Goal: Complete application form

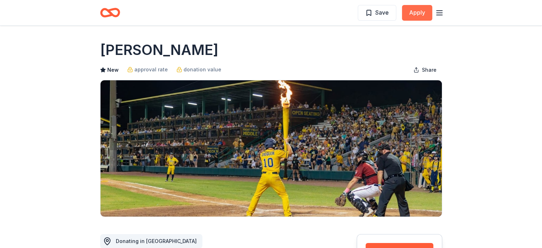
click at [410, 11] on button "Apply" at bounding box center [417, 13] width 30 height 16
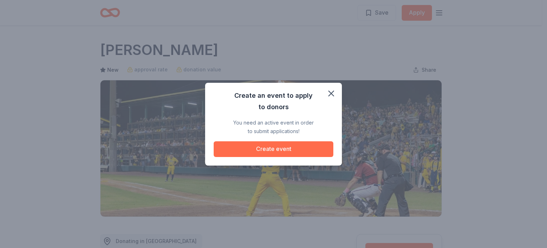
click at [306, 148] on button "Create event" at bounding box center [274, 149] width 120 height 16
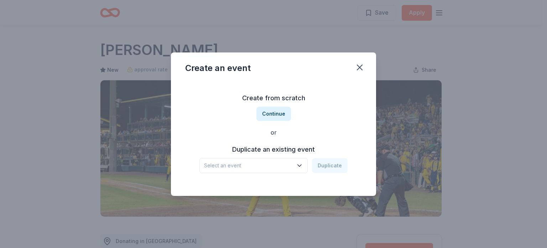
click at [275, 158] on button "Select an event" at bounding box center [253, 165] width 108 height 15
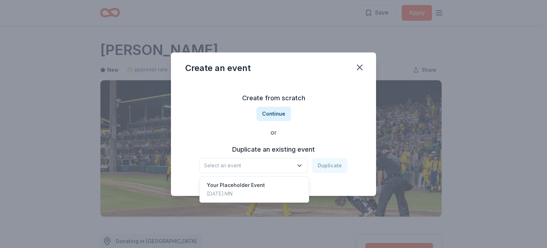
click at [275, 158] on button "Select an event" at bounding box center [253, 165] width 108 height 15
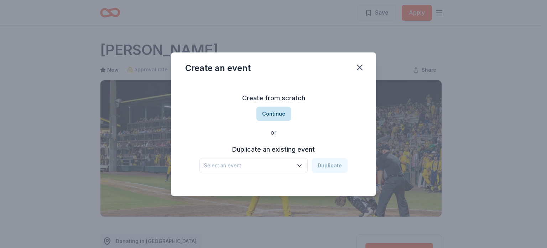
click at [279, 115] on button "Continue" at bounding box center [273, 114] width 35 height 14
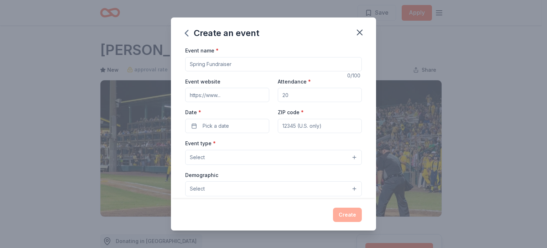
click at [248, 69] on input "Event name *" at bounding box center [273, 64] width 177 height 14
type input "6th Annual Bids Against Abuse"
click at [234, 93] on input "Event website" at bounding box center [227, 95] width 84 height 14
paste input "[URL][DOMAIN_NAME]"
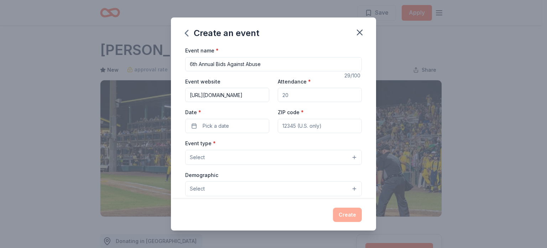
type input "[URL][DOMAIN_NAME]"
click at [307, 91] on input "Attendance *" at bounding box center [320, 95] width 84 height 14
type input "150"
click at [239, 126] on button "Pick a date" at bounding box center [227, 126] width 84 height 14
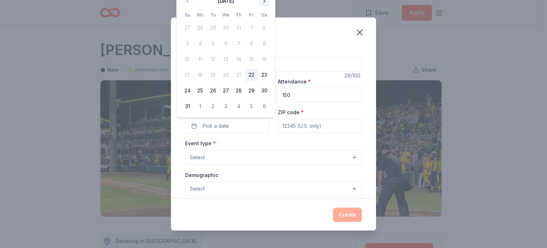
click at [263, 6] on button "Go to next month" at bounding box center [264, 1] width 10 height 10
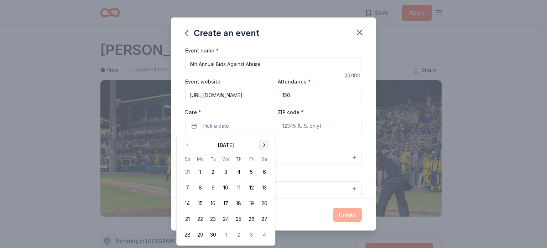
click at [261, 147] on button "Go to next month" at bounding box center [264, 145] width 10 height 10
click at [240, 203] on button "16" at bounding box center [238, 203] width 13 height 13
click at [332, 125] on input "ZIP code *" at bounding box center [320, 126] width 84 height 14
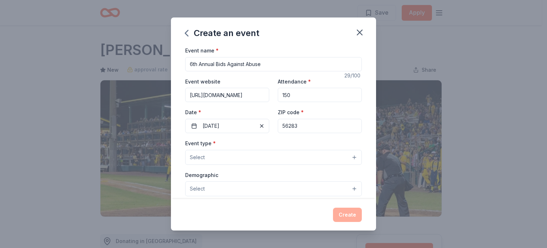
type input "56283"
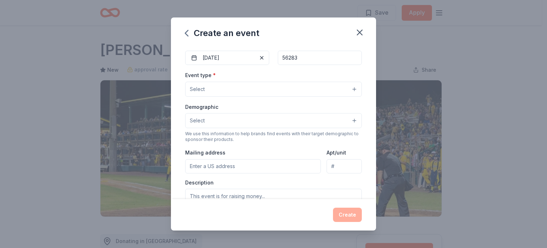
scroll to position [87, 0]
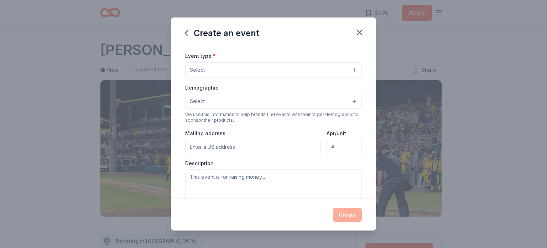
click at [304, 68] on button "Select" at bounding box center [273, 69] width 177 height 15
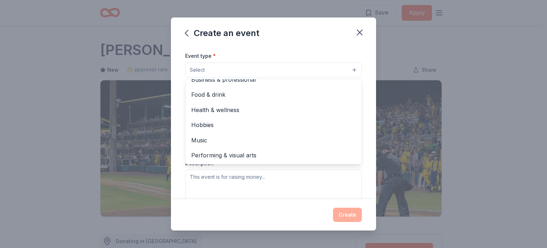
scroll to position [0, 0]
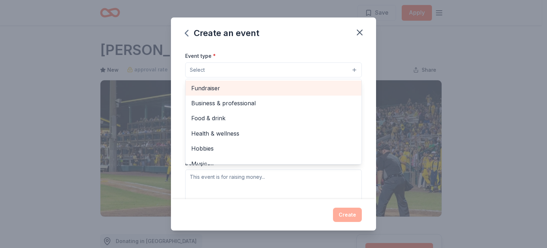
click at [313, 86] on span "Fundraiser" at bounding box center [273, 87] width 165 height 9
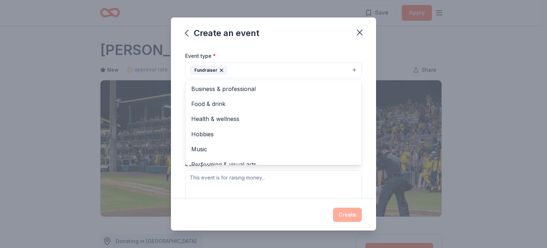
click at [362, 80] on div "Event name * 6th Annual Bids Against Abuse 29 /100 Event website [URL][DOMAIN_N…" at bounding box center [273, 122] width 205 height 153
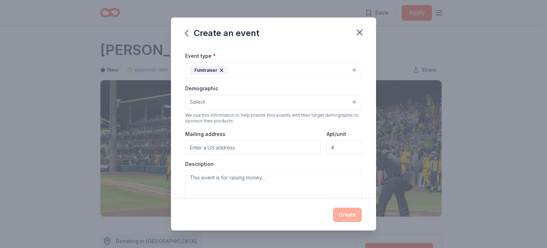
click at [274, 111] on div "Demographic Select We use this information to help brands find events with thei…" at bounding box center [273, 104] width 177 height 40
click at [271, 102] on button "Select" at bounding box center [273, 101] width 177 height 15
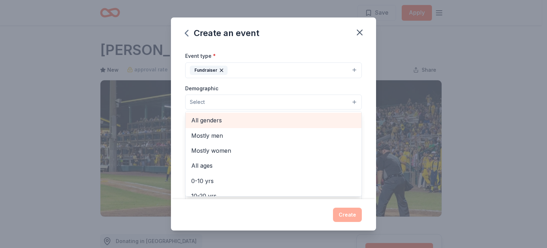
click at [280, 122] on span "All genders" at bounding box center [273, 119] width 165 height 9
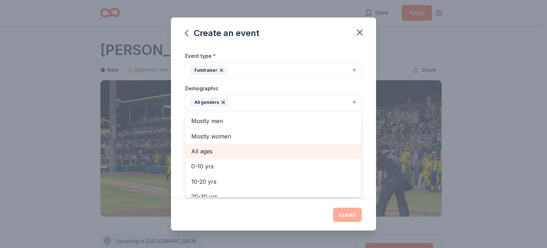
click at [255, 152] on span "All ages" at bounding box center [273, 150] width 165 height 9
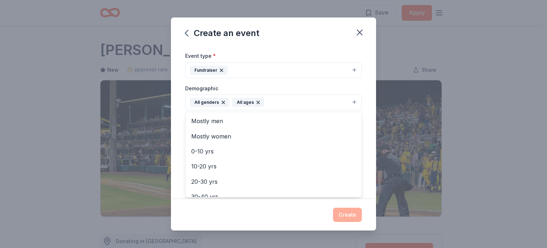
click at [292, 74] on div "Event type * Fundraiser Demographic All genders All ages Mostly men Mostly wome…" at bounding box center [273, 126] width 177 height 151
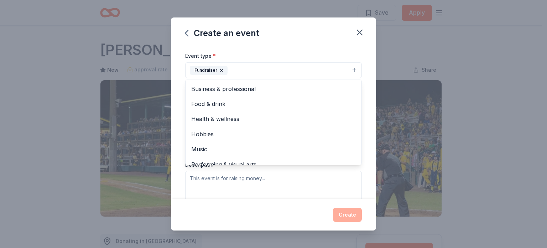
click at [294, 72] on button "Fundraiser" at bounding box center [273, 70] width 177 height 16
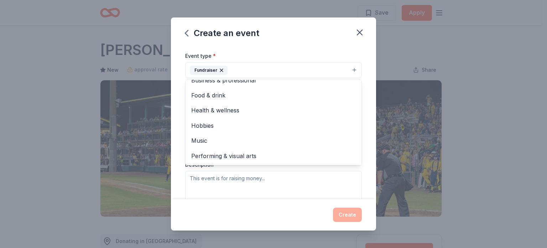
click at [362, 88] on div "Event name * 6th Annual Bids Against Abuse 29 /100 Event website [URL][DOMAIN_N…" at bounding box center [273, 122] width 205 height 153
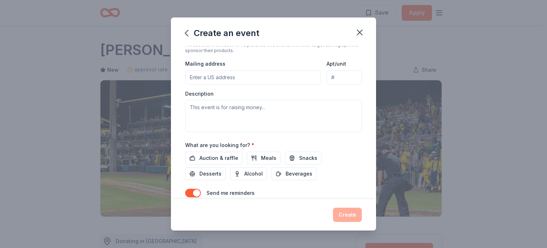
scroll to position [159, 0]
click at [307, 77] on input "Mailing address" at bounding box center [253, 76] width 136 height 14
click at [348, 90] on div "Description" at bounding box center [273, 110] width 177 height 42
click at [277, 104] on textarea at bounding box center [273, 115] width 177 height 32
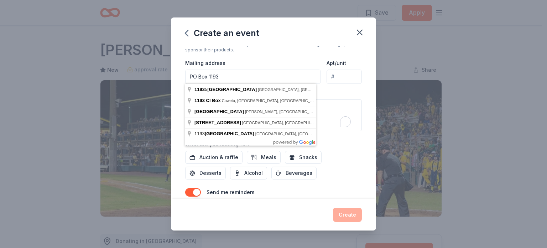
click at [267, 76] on input "PO Box 1193" at bounding box center [253, 76] width 136 height 14
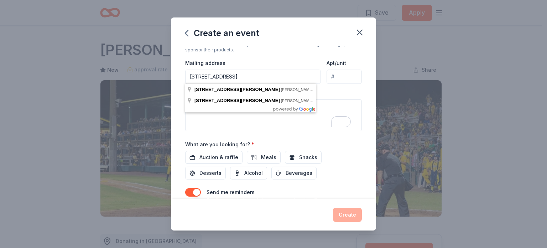
type input "[STREET_ADDRESS]"
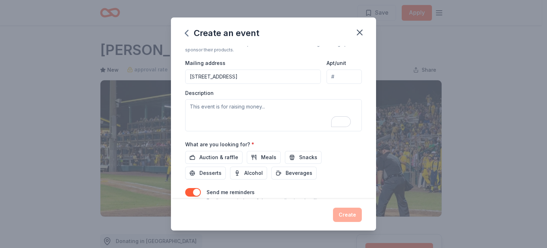
click at [368, 91] on div "Event name * 6th Annual Bids Against Abuse 29 /100 Event website [URL][DOMAIN_N…" at bounding box center [273, 122] width 205 height 153
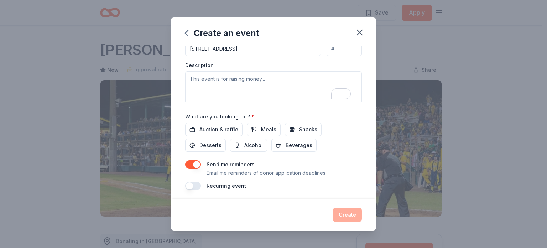
scroll to position [188, 0]
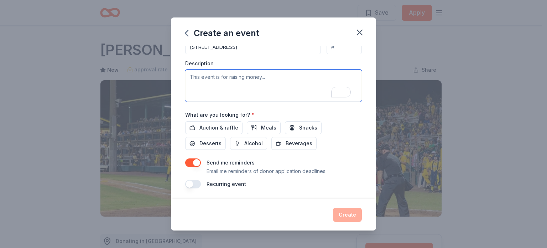
click at [217, 87] on textarea "To enrich screen reader interactions, please activate Accessibility in Grammarl…" at bounding box center [273, 85] width 177 height 32
paste textarea "Every year, during Domestic Violence Awareness Month (DVAM), WRAP hosts a week-…"
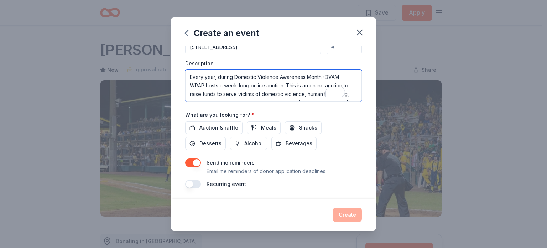
scroll to position [38, 0]
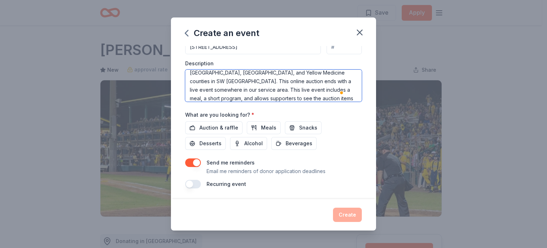
drag, startPoint x: 348, startPoint y: 98, endPoint x: 352, endPoint y: 135, distance: 37.2
click at [352, 135] on div "Event name * 6th Annual Bids Against Abuse 29 /100 Event website [URL][DOMAIN_N…" at bounding box center [273, 23] width 177 height 331
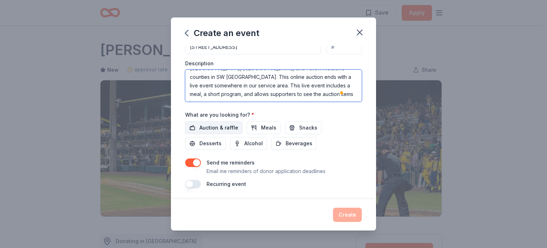
type textarea "Every year, during Domestic Violence Awareness Month (DVAM), WRAP hosts a week-…"
click at [215, 126] on span "Auction & raffle" at bounding box center [218, 127] width 39 height 9
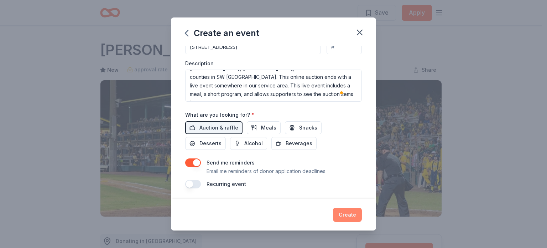
click at [353, 216] on button "Create" at bounding box center [347, 214] width 29 height 14
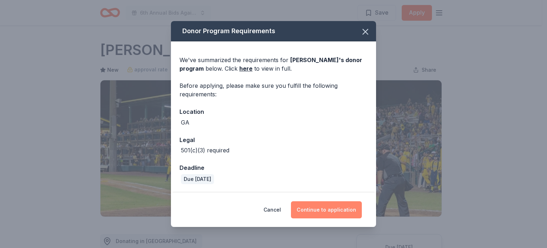
click at [331, 205] on button "Continue to application" at bounding box center [326, 209] width 71 height 17
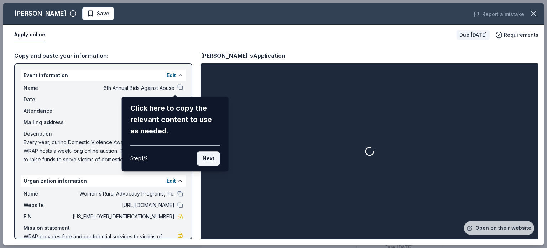
click at [211, 158] on button "Next" at bounding box center [208, 158] width 23 height 14
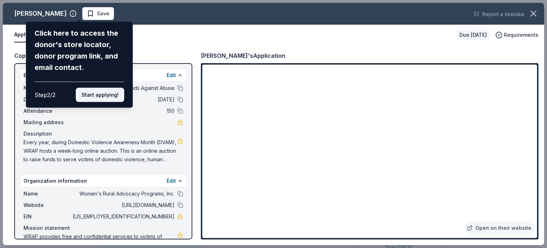
click at [103, 92] on button "Start applying!" at bounding box center [100, 95] width 48 height 14
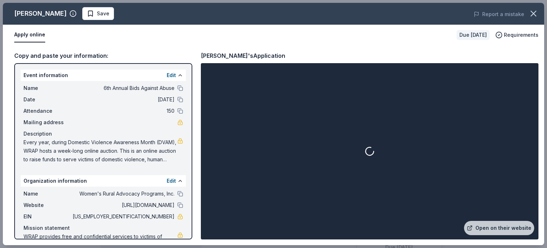
drag, startPoint x: 188, startPoint y: 78, endPoint x: 189, endPoint y: 118, distance: 39.2
click at [189, 118] on div "[PERSON_NAME] Save Report a mistake Apply online Due [DATE] Requirements Copy a…" at bounding box center [273, 124] width 541 height 242
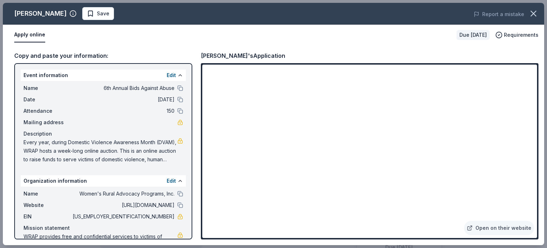
click at [139, 152] on span "Every year, during Domestic Violence Awareness Month (DVAM), WRAP hosts a week-…" at bounding box center [101, 151] width 154 height 26
drag, startPoint x: 109, startPoint y: 145, endPoint x: 141, endPoint y: 156, distance: 33.9
click at [141, 156] on span "Every year, during Domestic Violence Awareness Month (DVAM), WRAP hosts a week-…" at bounding box center [101, 151] width 154 height 26
drag, startPoint x: 164, startPoint y: 157, endPoint x: 94, endPoint y: 151, distance: 70.1
click at [94, 151] on span "Every year, during Domestic Violence Awareness Month (DVAM), WRAP hosts a week-…" at bounding box center [101, 151] width 154 height 26
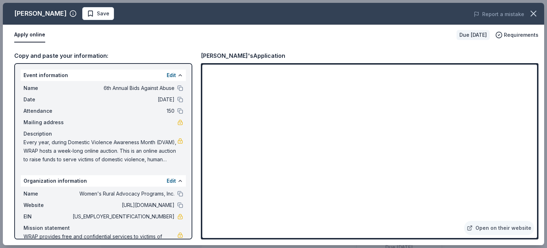
click at [159, 46] on div "Copy and paste your information: Event information Edit Name 6th Annual Bids Ag…" at bounding box center [273, 144] width 541 height 199
click at [533, 12] on icon "button" at bounding box center [533, 13] width 5 height 5
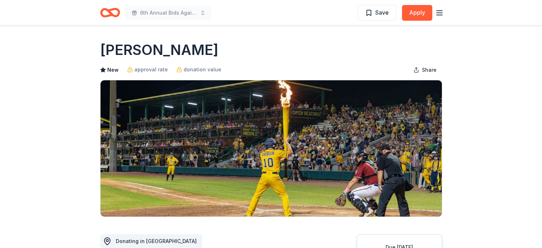
click at [441, 15] on line "button" at bounding box center [439, 15] width 6 height 0
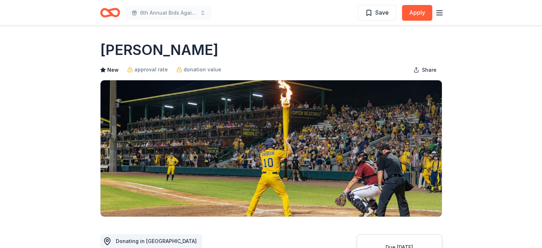
click at [104, 12] on icon "Home" at bounding box center [110, 12] width 20 height 17
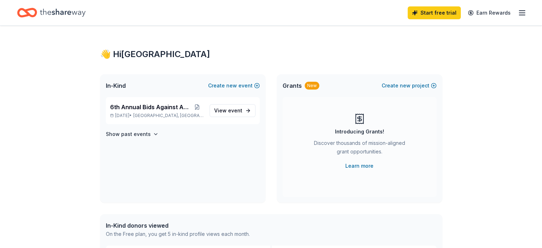
click at [519, 11] on line "button" at bounding box center [522, 11] width 6 height 0
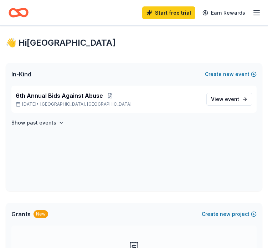
click at [255, 13] on line "button" at bounding box center [257, 13] width 6 height 0
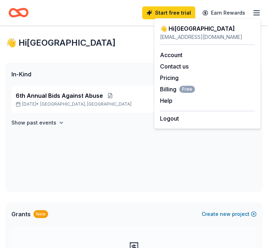
click at [109, 43] on div "👋 Hi [GEOGRAPHIC_DATA]" at bounding box center [134, 42] width 256 height 11
